Goal: Transaction & Acquisition: Purchase product/service

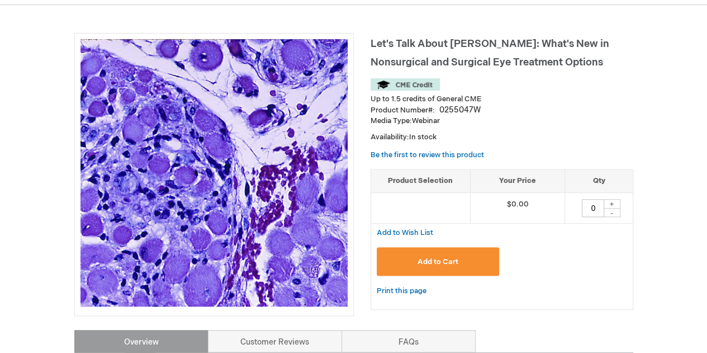
scroll to position [137, 0]
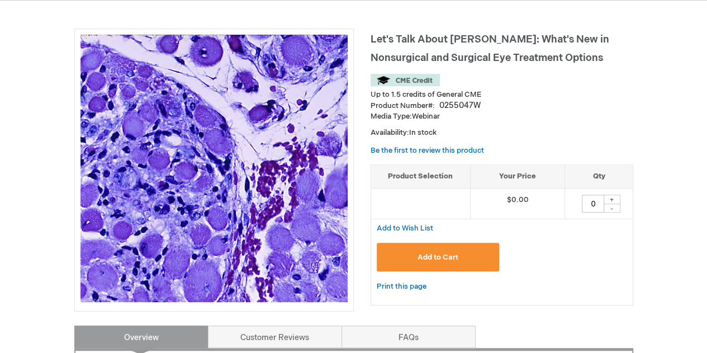
click at [448, 255] on span "Add to Cart" at bounding box center [437, 257] width 41 height 9
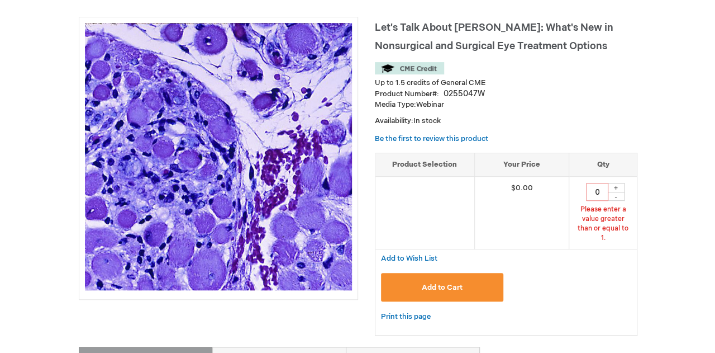
scroll to position [154, 0]
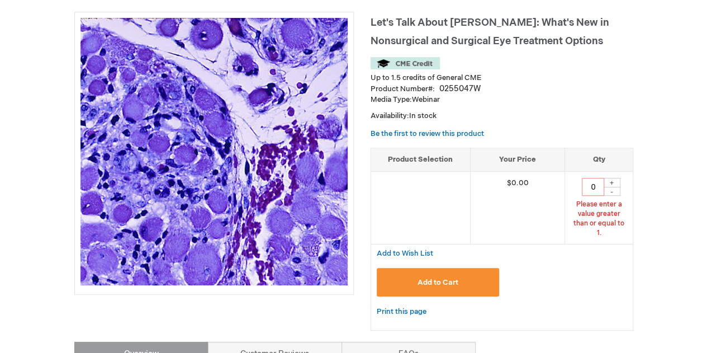
click at [613, 184] on div "+" at bounding box center [611, 182] width 17 height 9
type input "1"
click at [407, 279] on button "Add to Cart" at bounding box center [438, 282] width 123 height 28
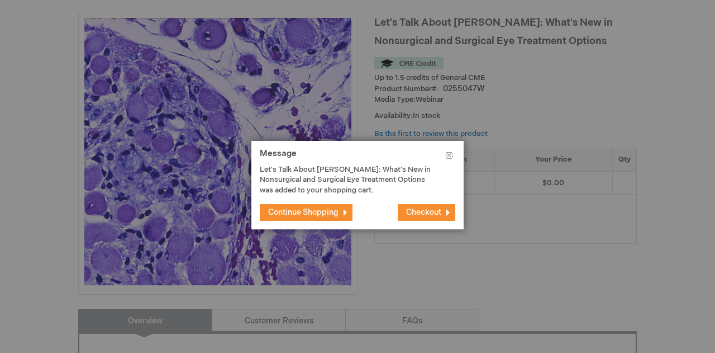
click at [413, 212] on span "Checkout" at bounding box center [423, 211] width 35 height 9
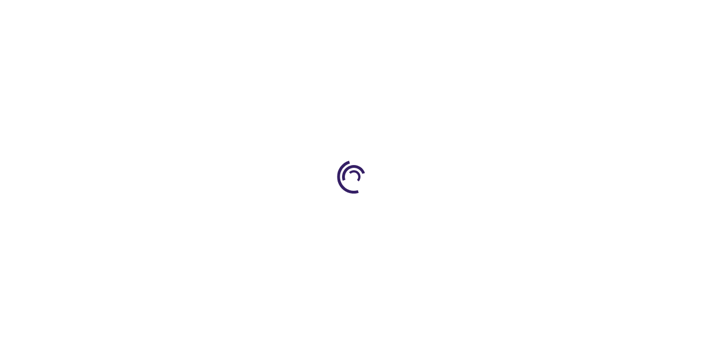
select select "BE"
select select "632"
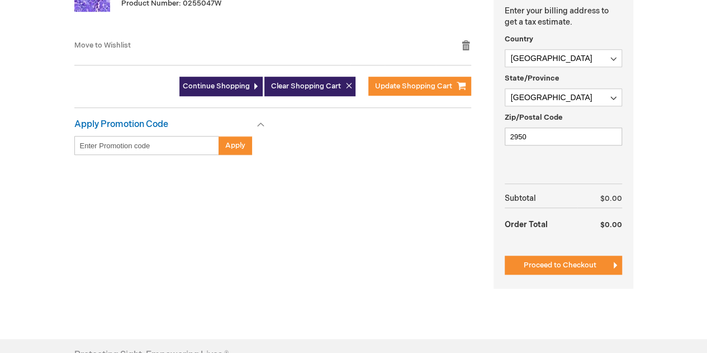
scroll to position [341, 0]
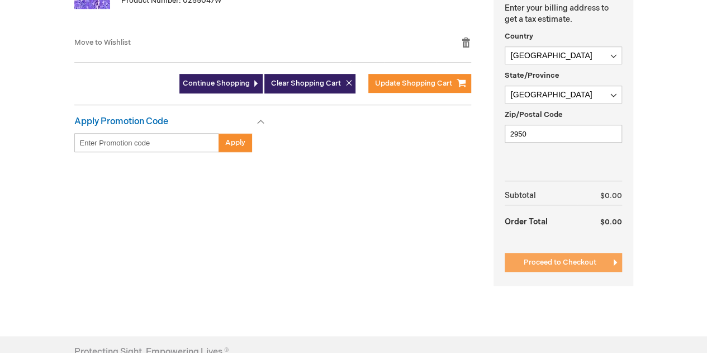
click at [565, 263] on span "Proceed to Checkout" at bounding box center [560, 262] width 73 height 9
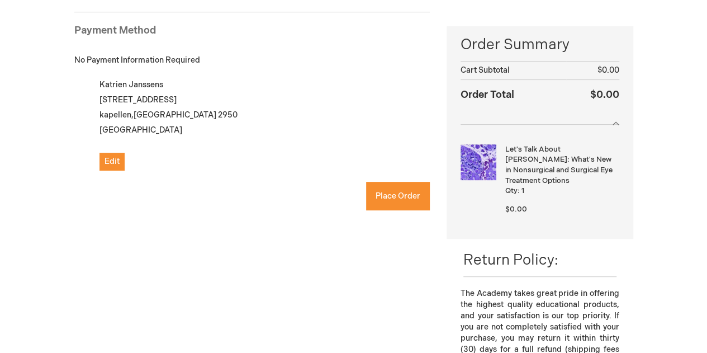
checkbox input "true"
click at [397, 191] on span "Place Order" at bounding box center [397, 195] width 45 height 9
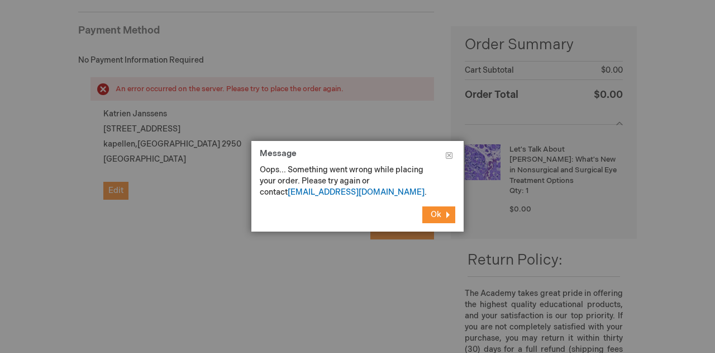
click at [427, 216] on button "Ok" at bounding box center [438, 214] width 33 height 17
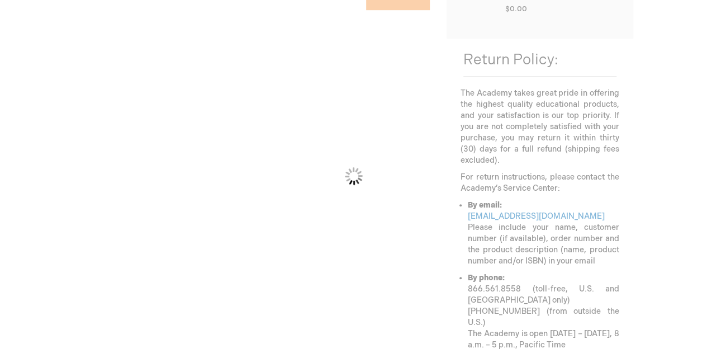
scroll to position [351, 0]
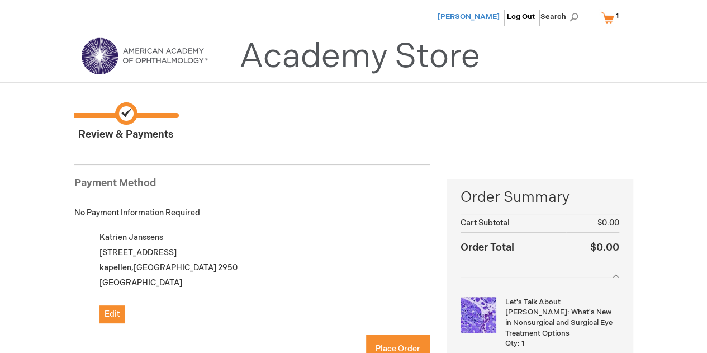
click at [456, 16] on span "[PERSON_NAME]" at bounding box center [468, 16] width 62 height 9
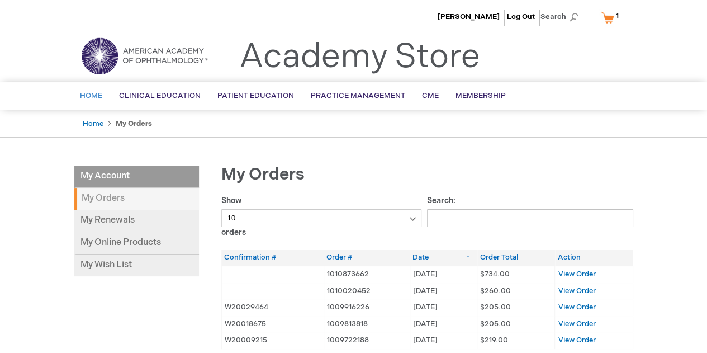
click at [96, 97] on span "Home" at bounding box center [91, 95] width 22 height 9
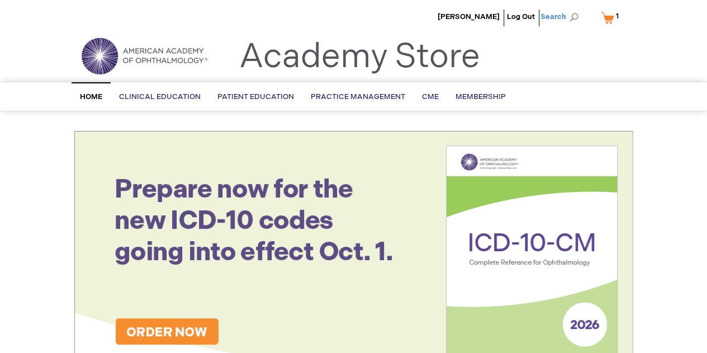
click at [580, 19] on span "Search" at bounding box center [561, 17] width 42 height 22
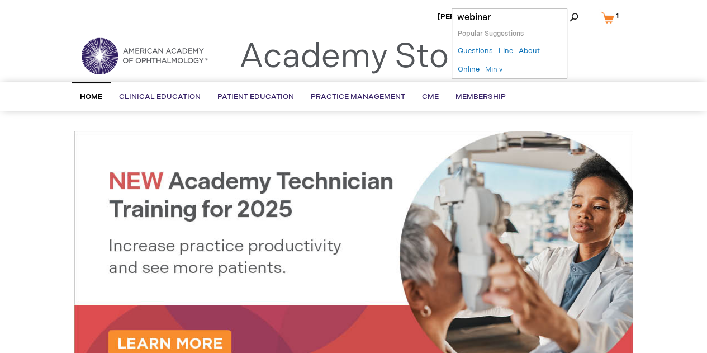
type input "webinar"
click at [569, 8] on button "Search" at bounding box center [573, 17] width 9 height 18
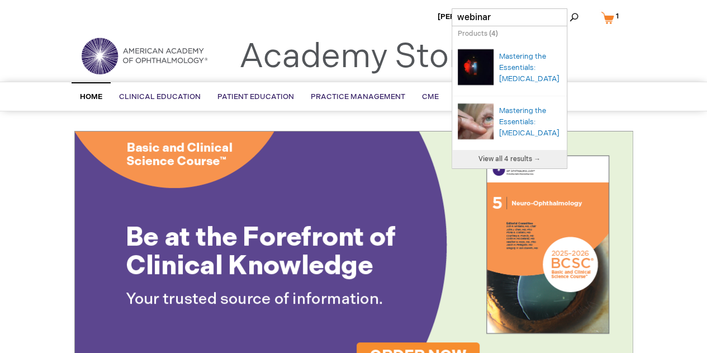
click at [579, 14] on span "Search" at bounding box center [561, 17] width 42 height 22
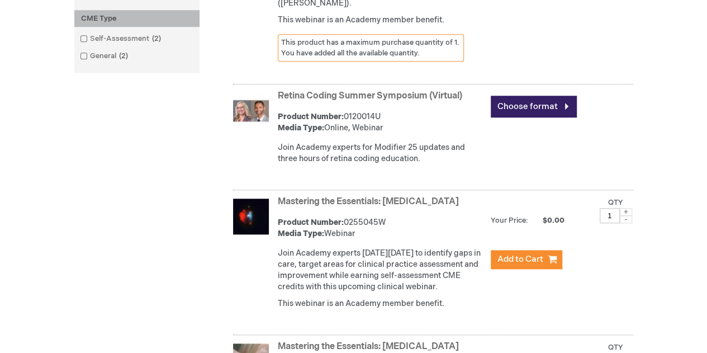
scroll to position [447, 0]
click at [508, 117] on link "Choose format" at bounding box center [534, 107] width 86 height 22
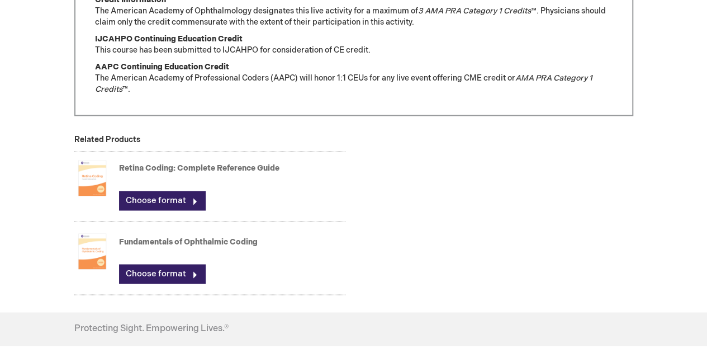
scroll to position [879, 0]
click at [165, 190] on link "Choose format" at bounding box center [162, 199] width 86 height 19
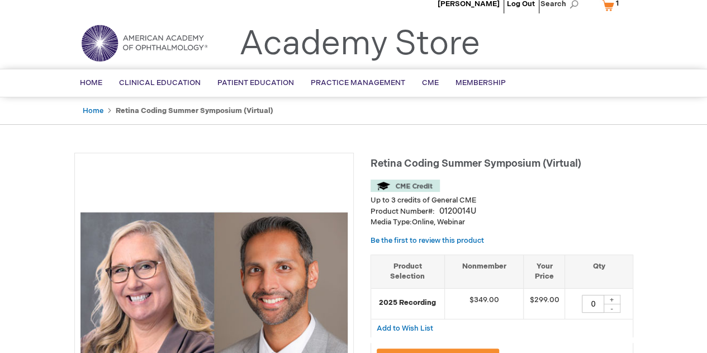
scroll to position [7, 0]
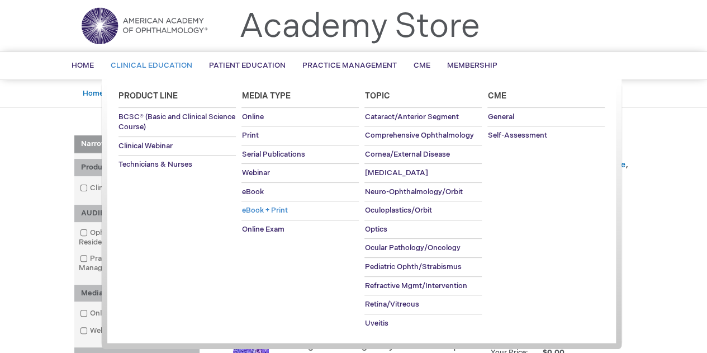
scroll to position [30, 0]
click at [258, 169] on span "Webinar" at bounding box center [255, 173] width 28 height 9
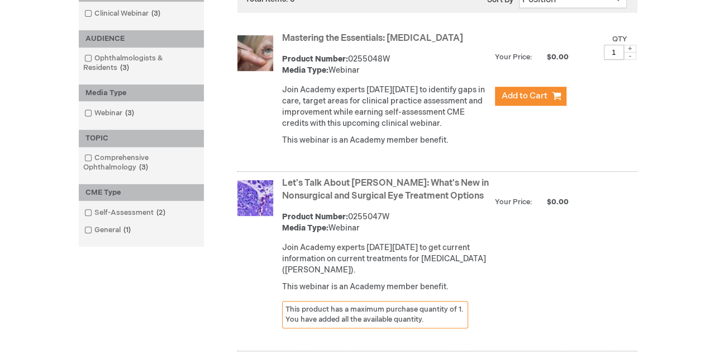
scroll to position [204, 0]
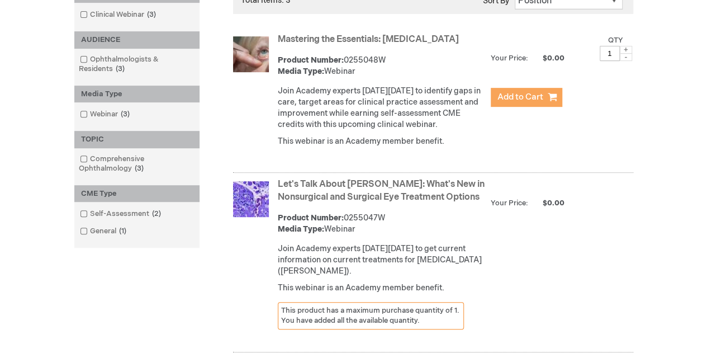
click at [511, 96] on span "Add to Cart" at bounding box center [520, 97] width 46 height 11
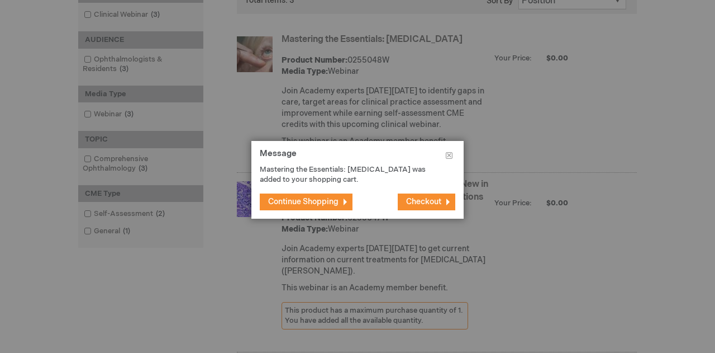
click at [419, 196] on button "Checkout" at bounding box center [427, 201] width 58 height 17
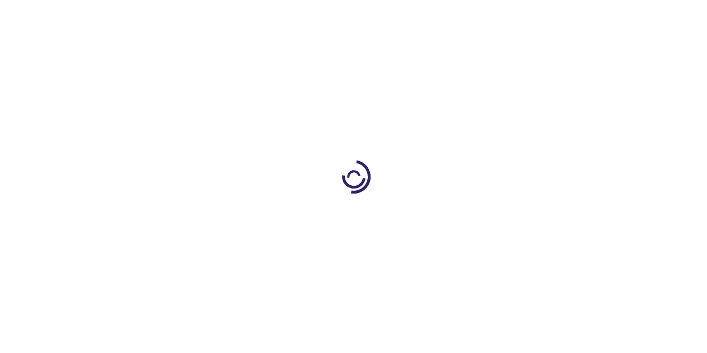
select select "BE"
select select "632"
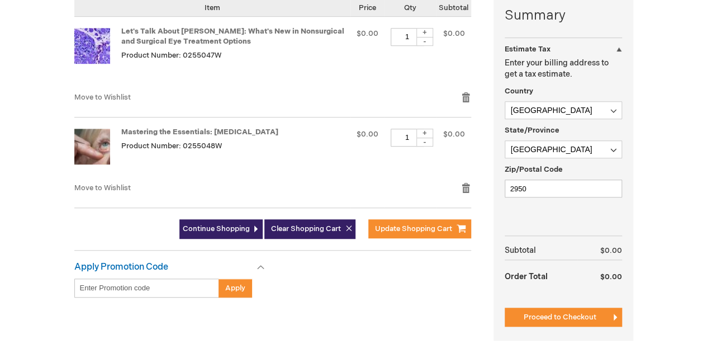
scroll to position [291, 0]
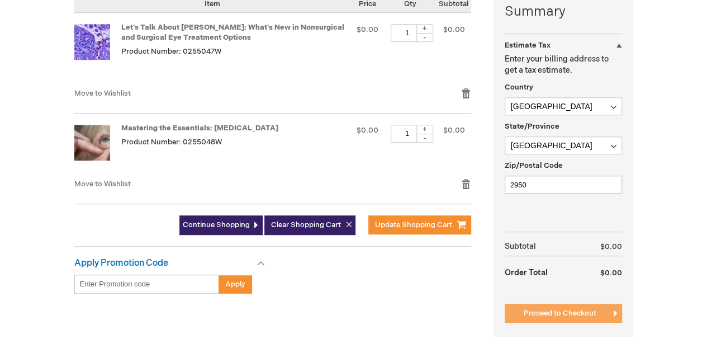
click at [540, 315] on span "Proceed to Checkout" at bounding box center [560, 312] width 73 height 9
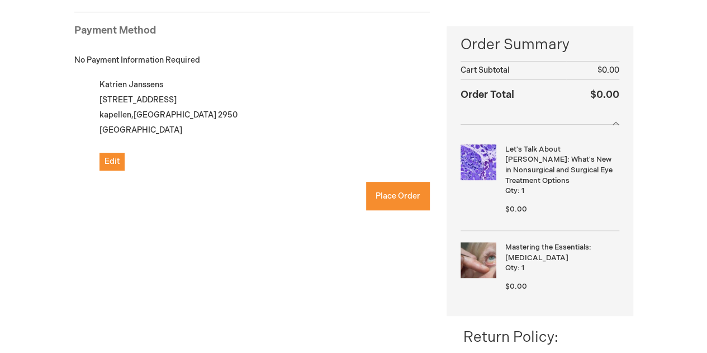
checkbox input "true"
click at [405, 196] on span "Place Order" at bounding box center [397, 195] width 45 height 9
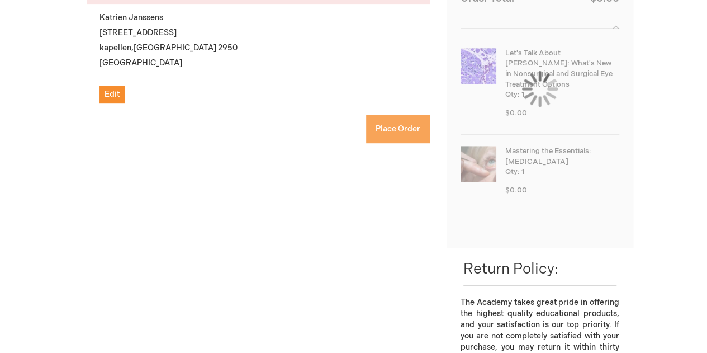
scroll to position [302, 0]
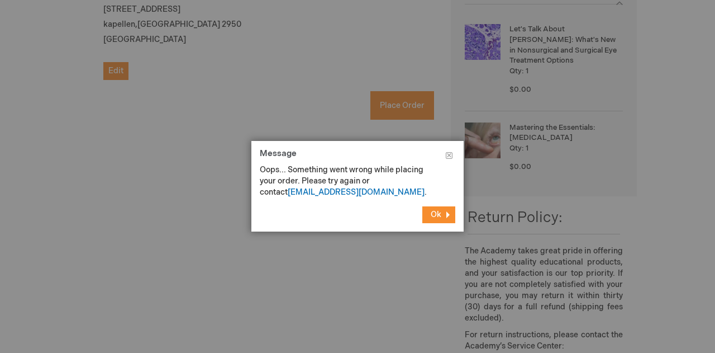
click at [427, 215] on button "Ok" at bounding box center [438, 214] width 33 height 17
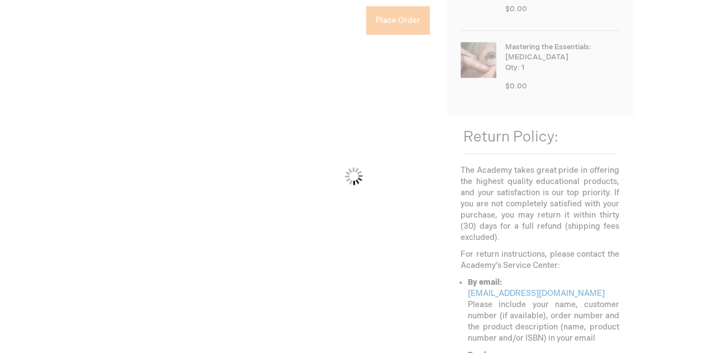
scroll to position [360, 0]
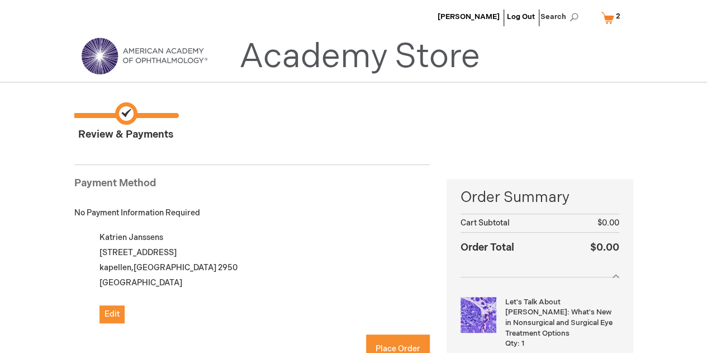
click at [99, 62] on img at bounding box center [144, 56] width 134 height 40
click at [467, 18] on span "[PERSON_NAME]" at bounding box center [468, 16] width 62 height 9
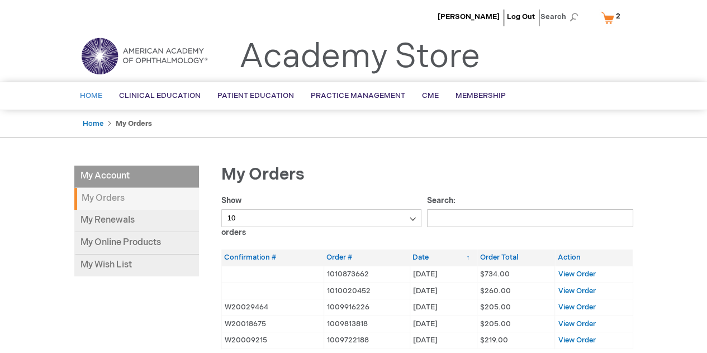
click at [96, 98] on span "Home" at bounding box center [91, 95] width 22 height 9
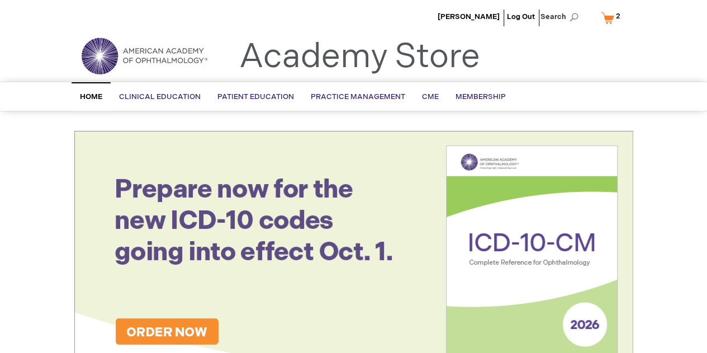
click at [105, 58] on img at bounding box center [144, 56] width 134 height 40
click at [483, 18] on span "[PERSON_NAME]" at bounding box center [468, 16] width 62 height 9
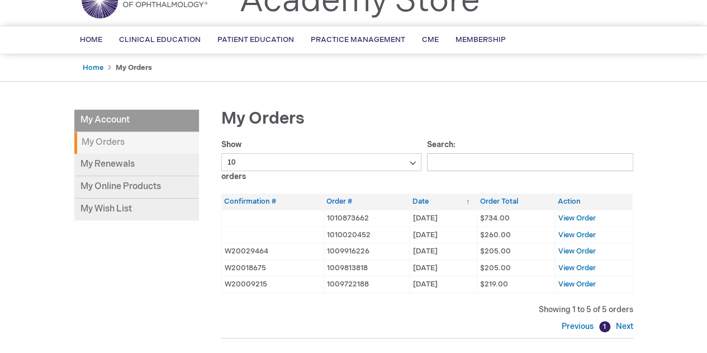
scroll to position [56, 0]
click at [575, 218] on span "View Order" at bounding box center [576, 217] width 37 height 9
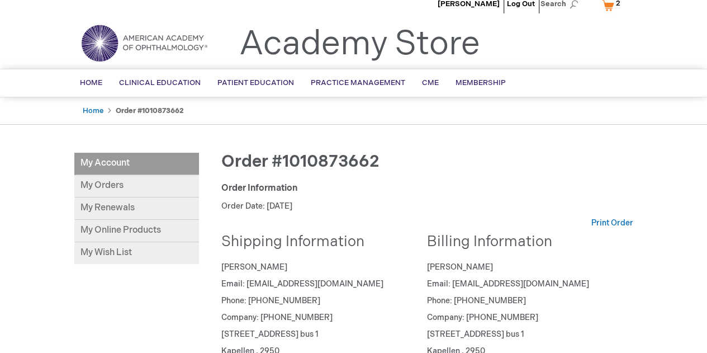
scroll to position [15, 0]
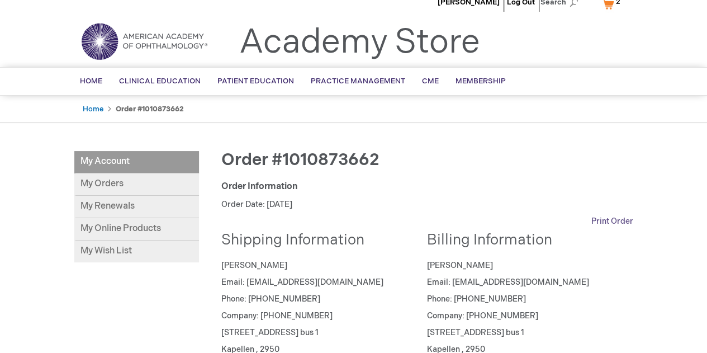
click at [615, 220] on link "Print Order" at bounding box center [612, 221] width 42 height 11
click at [123, 183] on link "My Orders" at bounding box center [136, 184] width 125 height 22
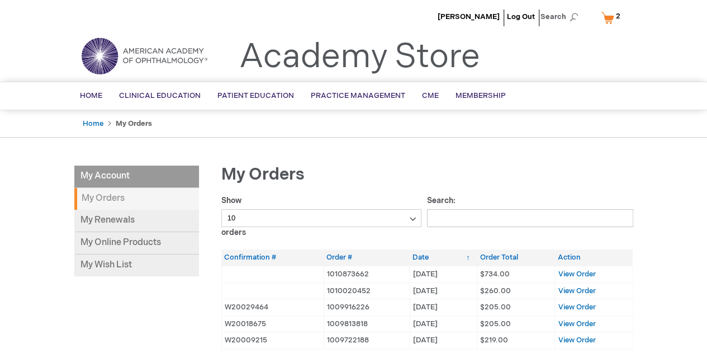
scroll to position [17, 0]
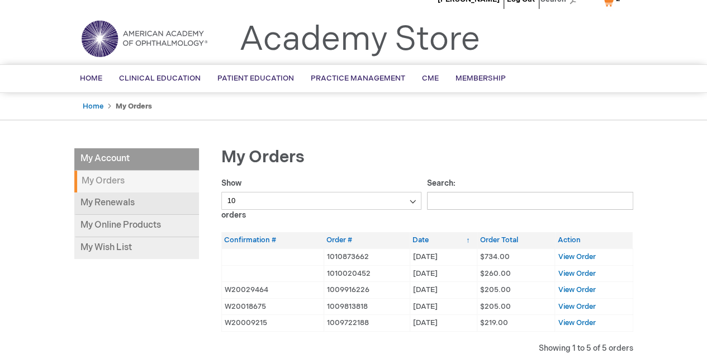
click at [122, 204] on link "My Renewals" at bounding box center [136, 203] width 125 height 22
click at [108, 245] on link "My Wish List" at bounding box center [136, 248] width 125 height 22
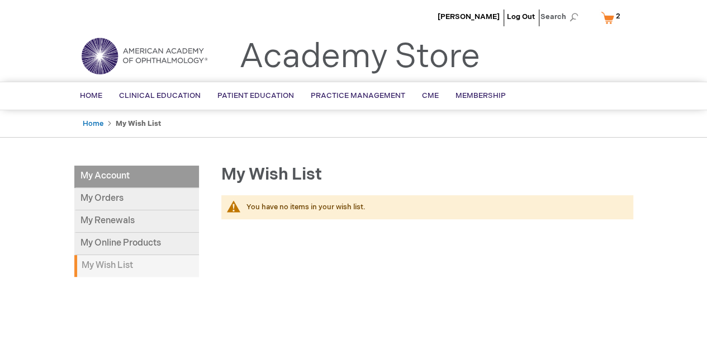
click at [103, 55] on img at bounding box center [144, 56] width 134 height 40
click at [105, 60] on img at bounding box center [144, 56] width 134 height 40
